Goal: Task Accomplishment & Management: Manage account settings

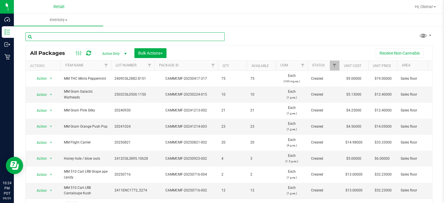
click at [104, 36] on input "text" at bounding box center [124, 36] width 199 height 9
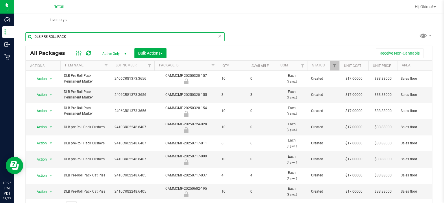
type input "DLB PRE-ROLL PACK"
click at [118, 50] on span "Active Only" at bounding box center [113, 54] width 32 height 8
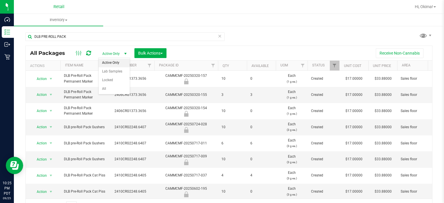
click at [252, 51] on div "Receive Non-Cannabis" at bounding box center [299, 53] width 257 height 10
click at [235, 61] on th "Qty" at bounding box center [232, 66] width 29 height 10
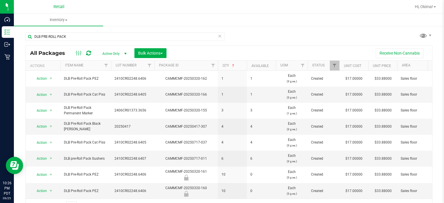
click at [217, 37] on icon at bounding box center [219, 35] width 4 height 7
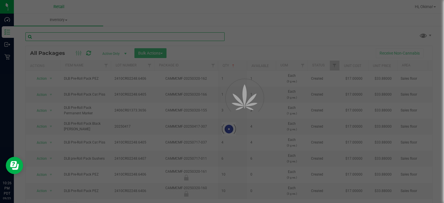
click at [83, 38] on input "text" at bounding box center [124, 36] width 199 height 9
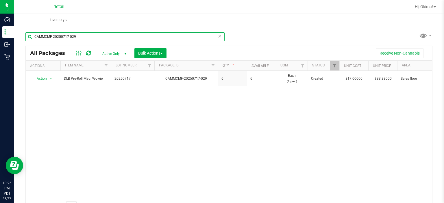
type input "CAMMCMF-20250717-029"
click at [218, 34] on icon at bounding box center [219, 35] width 4 height 7
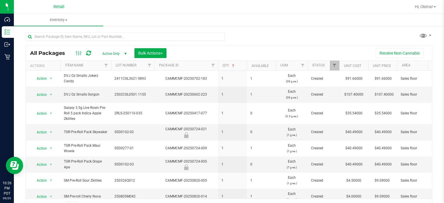
click at [57, 48] on div "All Packages Active Only Active Only Lab Samples Locked All Bulk Actions Add to…" at bounding box center [229, 53] width 406 height 14
click at [49, 36] on input "text" at bounding box center [124, 36] width 199 height 9
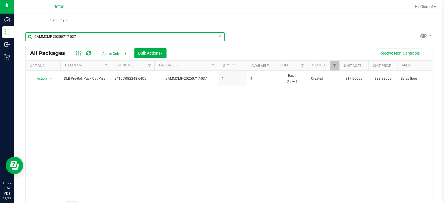
click at [210, 35] on input "CAMMCMF-20250717-037" at bounding box center [124, 36] width 199 height 9
type input "CAMMCMF-20250717-037"
click at [217, 38] on icon at bounding box center [219, 35] width 4 height 7
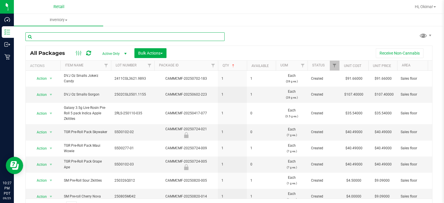
click at [55, 35] on input "text" at bounding box center [124, 36] width 199 height 9
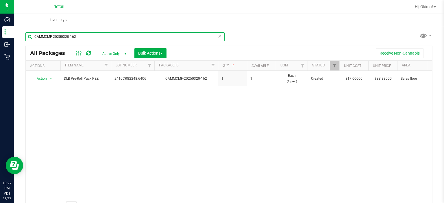
type input "CAMMCMF-20250320-162"
click at [218, 34] on icon at bounding box center [219, 35] width 4 height 7
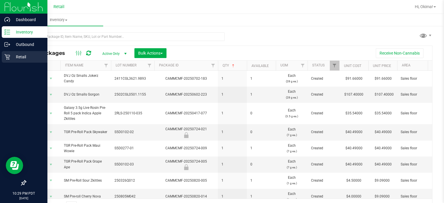
click at [0, 61] on link "Retail" at bounding box center [23, 57] width 47 height 12
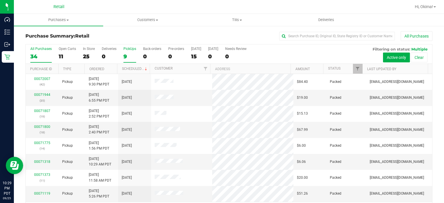
click at [126, 53] on div "9" at bounding box center [129, 56] width 13 height 7
click at [0, 0] on input "PickUps 9" at bounding box center [0, 0] width 0 height 0
click at [105, 60] on label "Deliveries 0" at bounding box center [109, 55] width 15 height 16
click at [0, 0] on input "Deliveries 0" at bounding box center [0, 0] width 0 height 0
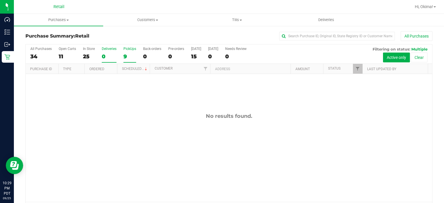
click at [131, 51] on div "PickUps" at bounding box center [129, 49] width 13 height 4
click at [0, 0] on input "PickUps 9" at bounding box center [0, 0] width 0 height 0
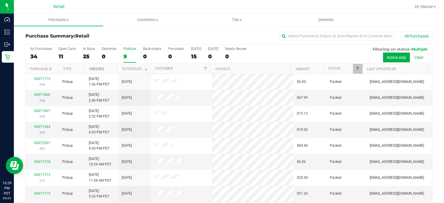
click at [102, 67] on link "Ordered" at bounding box center [96, 69] width 15 height 4
click at [132, 52] on label "PickUps 9" at bounding box center [129, 55] width 13 height 16
click at [0, 0] on input "PickUps 9" at bounding box center [0, 0] width 0 height 0
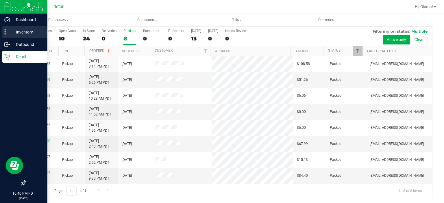
click at [8, 30] on line at bounding box center [8, 30] width 3 height 0
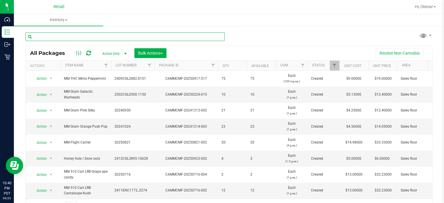
click at [70, 37] on input "text" at bounding box center [124, 36] width 199 height 9
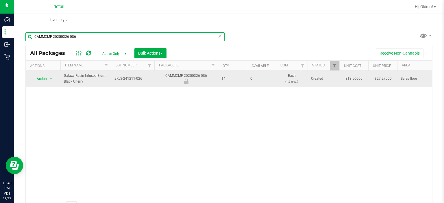
type input "CAMMCMF-20250326-086"
click at [42, 75] on span "Action" at bounding box center [39, 79] width 16 height 8
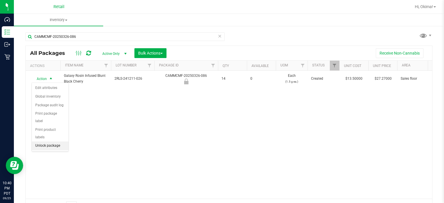
click at [54, 141] on li "Unlock package" at bounding box center [50, 145] width 37 height 9
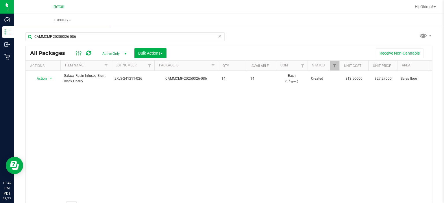
click at [218, 38] on icon at bounding box center [219, 35] width 4 height 7
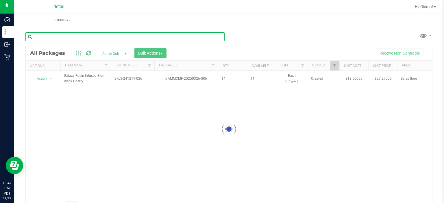
click at [74, 36] on input "text" at bounding box center [124, 36] width 199 height 9
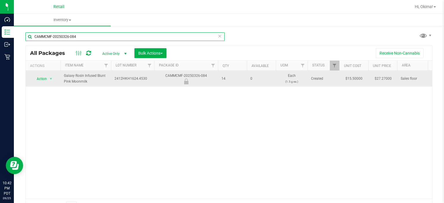
type input "CAMMCMF-20250326-084"
click at [42, 78] on span "Action" at bounding box center [39, 79] width 16 height 8
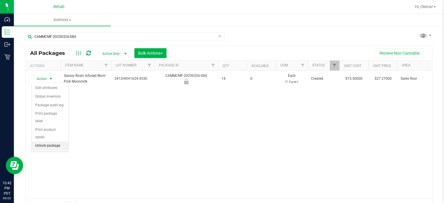
click at [51, 141] on li "Unlock package" at bounding box center [50, 145] width 37 height 9
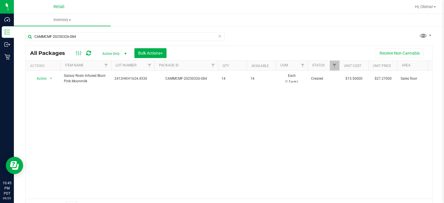
click at [217, 36] on icon at bounding box center [219, 35] width 4 height 7
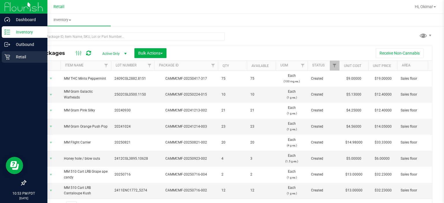
click at [14, 58] on p "Retail" at bounding box center [27, 56] width 35 height 7
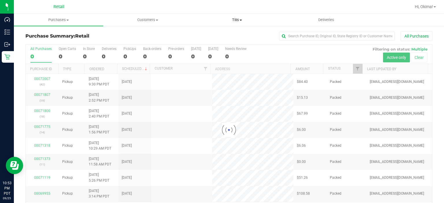
click at [249, 20] on span "Tills" at bounding box center [236, 19] width 89 height 5
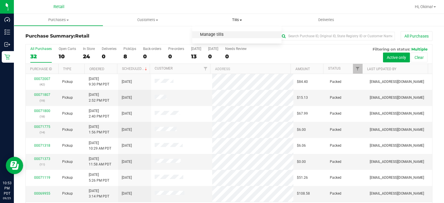
click at [218, 35] on span "Manage tills" at bounding box center [211, 34] width 39 height 5
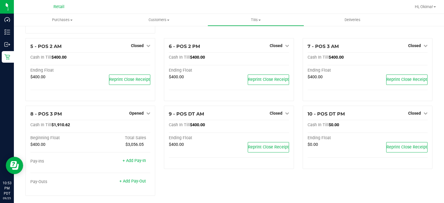
scroll to position [113, 0]
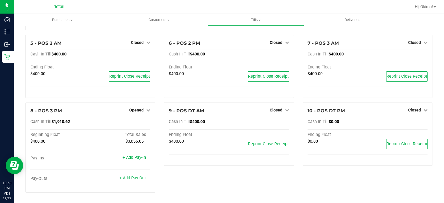
click at [134, 111] on span "Opened" at bounding box center [136, 110] width 14 height 5
click at [141, 121] on link "Close Till" at bounding box center [137, 122] width 16 height 5
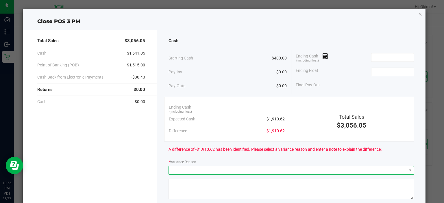
click at [218, 168] on span at bounding box center [287, 170] width 237 height 8
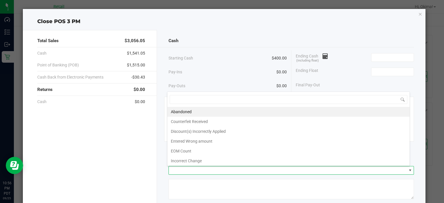
scroll to position [8, 243]
click at [233, 70] on div "Pay-Ins $0.00" at bounding box center [227, 72] width 118 height 12
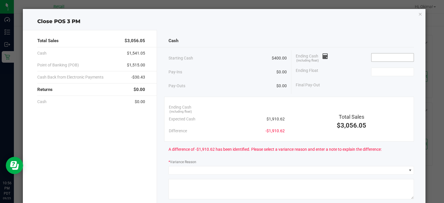
click at [385, 58] on input at bounding box center [392, 57] width 42 height 8
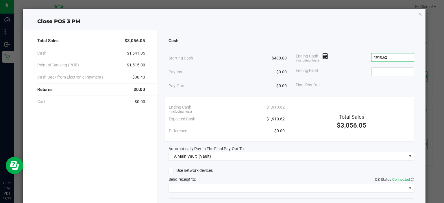
click at [388, 71] on input at bounding box center [392, 72] width 42 height 8
type input "$1,910.62"
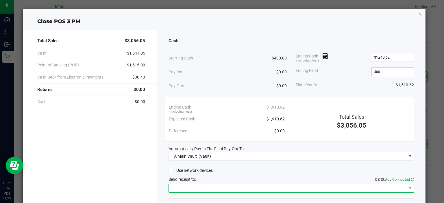
click at [214, 185] on span at bounding box center [287, 188] width 237 height 8
type input "$400.00"
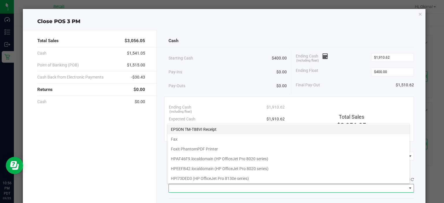
click at [201, 128] on Receipt "EPSON TM-T88VI Receipt" at bounding box center [288, 129] width 242 height 10
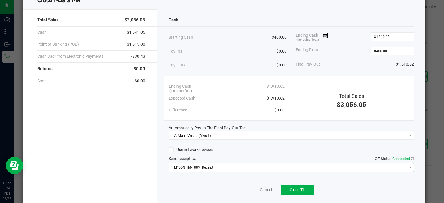
scroll to position [36, 0]
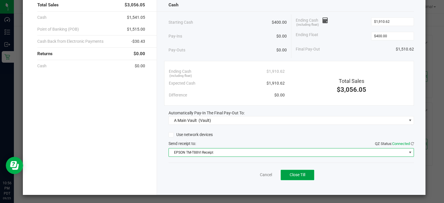
click at [300, 174] on span "Close Till" at bounding box center [297, 174] width 16 height 5
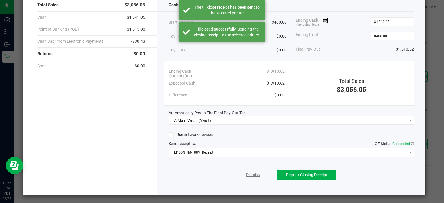
click at [247, 174] on link "Dismiss" at bounding box center [253, 175] width 14 height 6
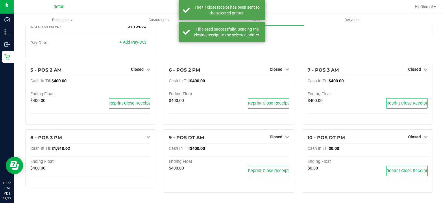
scroll to position [85, 0]
click at [424, 10] on link "Hi, Okima!" at bounding box center [425, 7] width 26 height 6
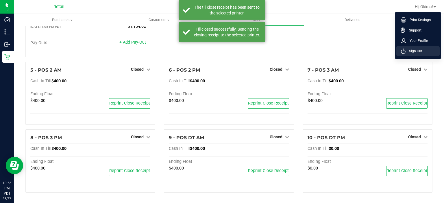
click at [418, 50] on span "Sign Out" at bounding box center [413, 51] width 17 height 6
